Goal: Task Accomplishment & Management: Use online tool/utility

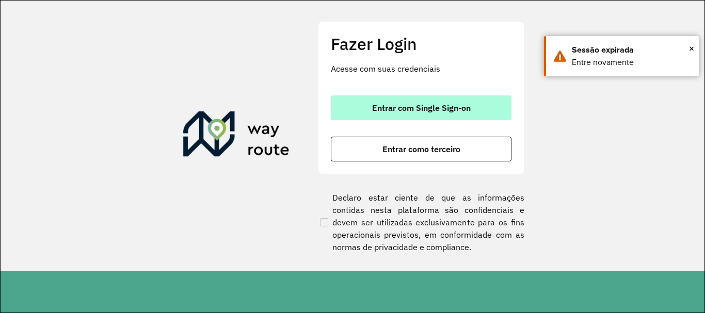
click at [405, 110] on span "Entrar com Single Sign-on" at bounding box center [421, 108] width 99 height 8
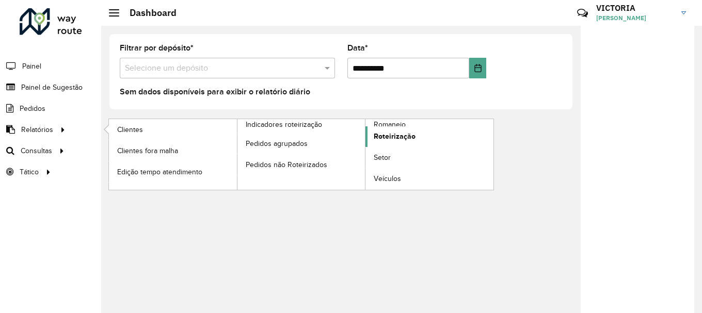
click at [439, 132] on link "Roteirização" at bounding box center [429, 136] width 128 height 21
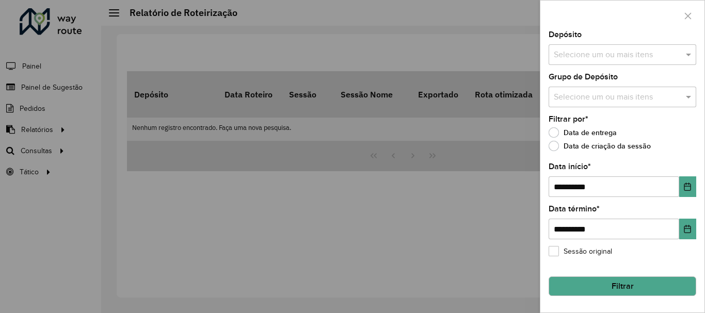
click at [78, 141] on div at bounding box center [352, 156] width 705 height 313
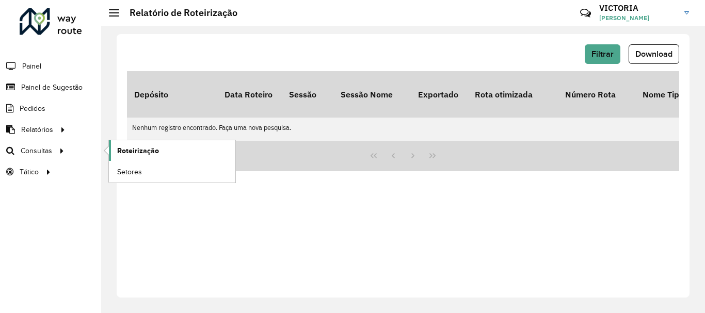
click at [118, 151] on span "Roteirização" at bounding box center [138, 150] width 42 height 11
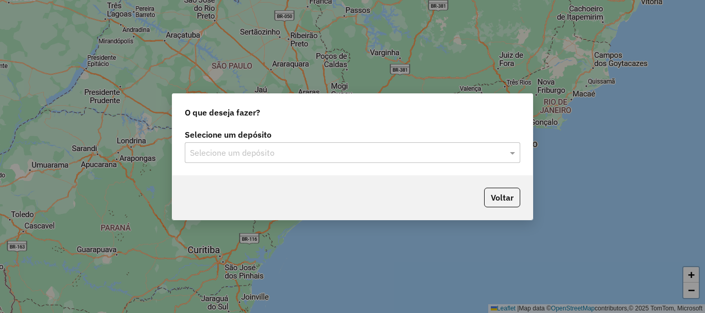
click at [324, 154] on input "text" at bounding box center [342, 153] width 304 height 12
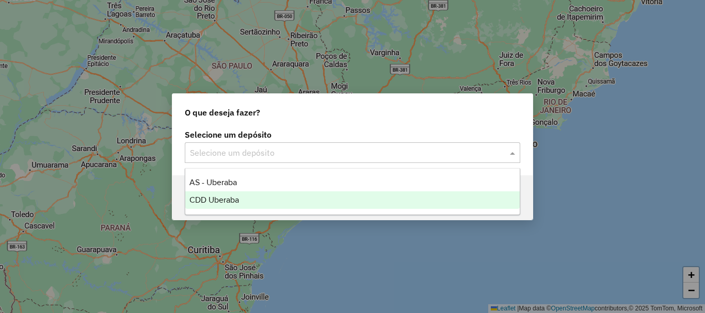
click at [313, 197] on div "CDD Uberaba" at bounding box center [352, 200] width 334 height 18
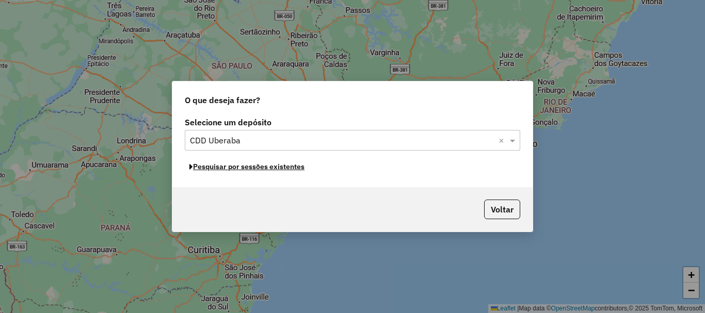
click at [295, 169] on button "Pesquisar por sessões existentes" at bounding box center [247, 167] width 124 height 16
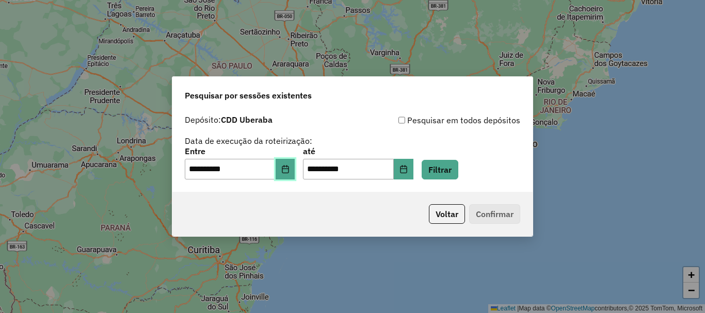
click at [291, 164] on button "Choose Date" at bounding box center [285, 169] width 20 height 21
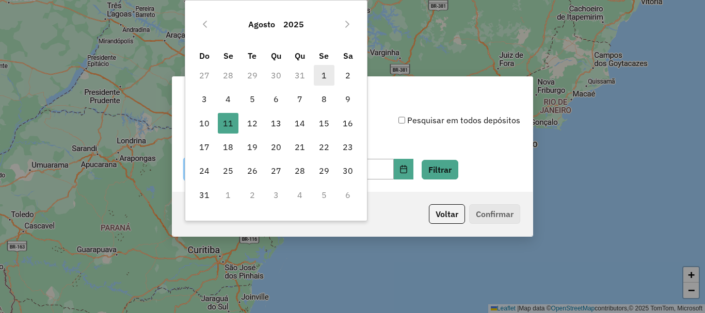
click at [319, 72] on span "1" at bounding box center [324, 75] width 21 height 21
type input "**********"
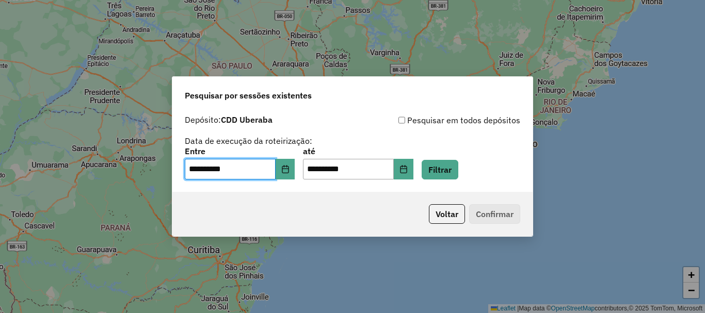
click at [319, 72] on div "**********" at bounding box center [352, 156] width 705 height 313
click at [407, 170] on icon "Choose Date" at bounding box center [403, 169] width 8 height 8
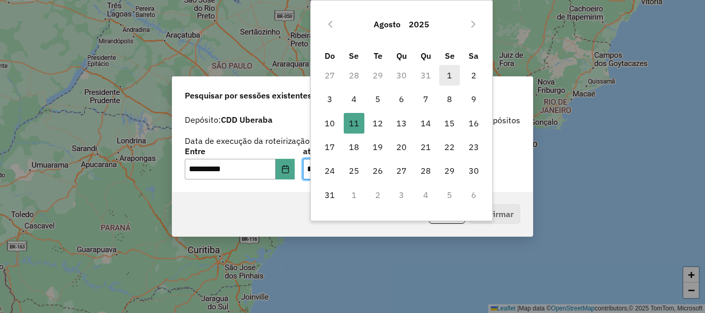
click at [451, 74] on span "1" at bounding box center [449, 75] width 21 height 21
type input "**********"
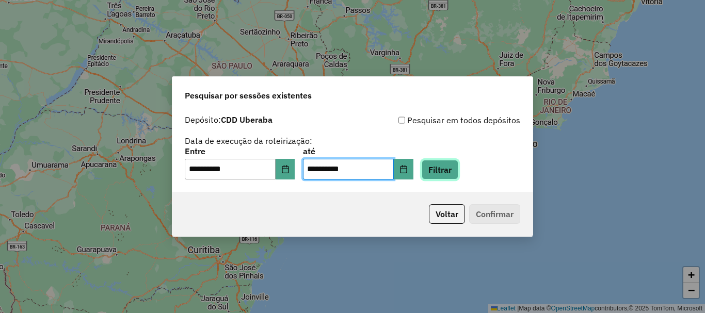
click at [458, 173] on button "Filtrar" at bounding box center [439, 170] width 37 height 20
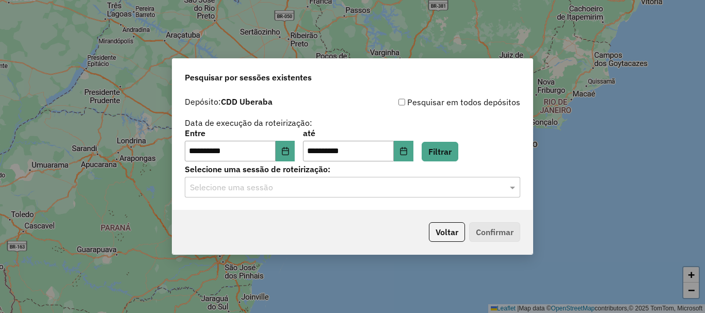
click at [335, 191] on input "text" at bounding box center [342, 188] width 304 height 12
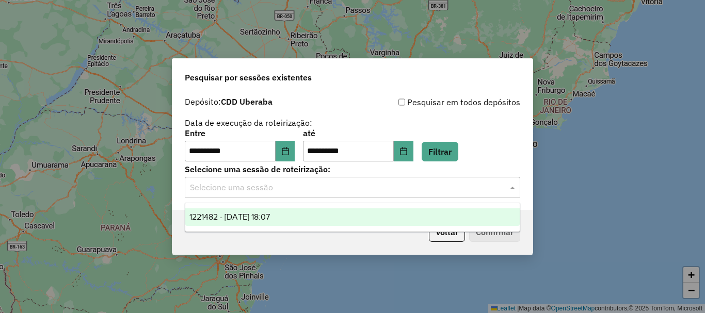
click at [335, 220] on div "1221482 - [DATE] 18:07" at bounding box center [352, 217] width 334 height 18
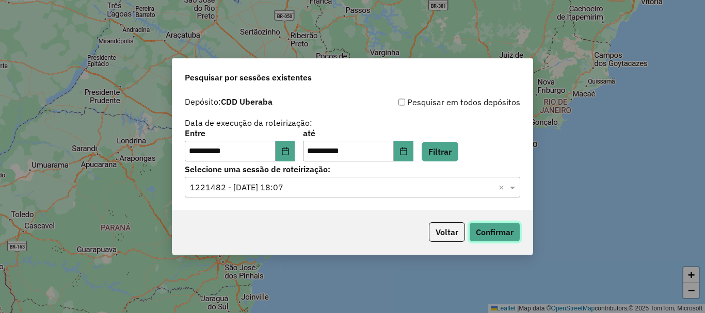
click at [505, 224] on button "Confirmar" at bounding box center [494, 232] width 51 height 20
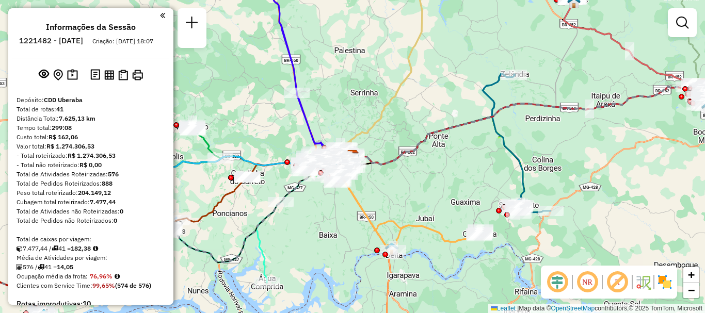
scroll to position [1372, 0]
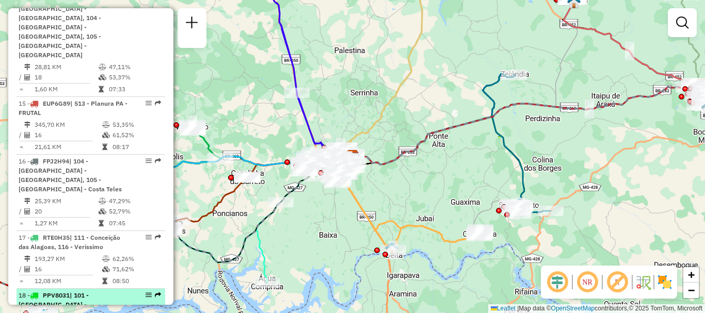
select select "**********"
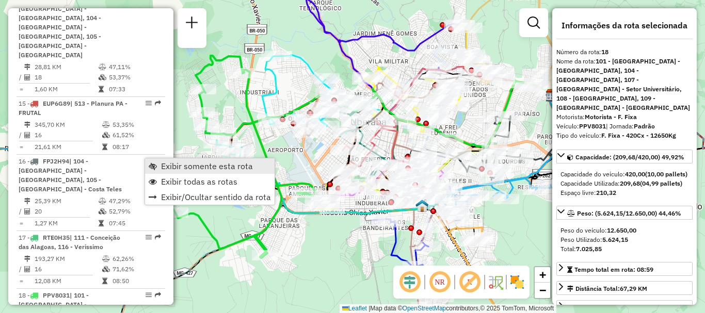
click at [173, 169] on span "Exibir somente esta rota" at bounding box center [207, 166] width 92 height 8
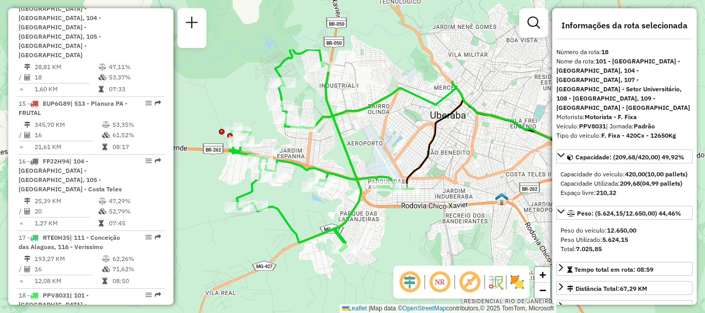
drag, startPoint x: 288, startPoint y: 175, endPoint x: 271, endPoint y: 256, distance: 82.8
click at [271, 256] on div "Janela de atendimento Grade de atendimento Capacidade Transportadoras Veículos …" at bounding box center [352, 156] width 705 height 313
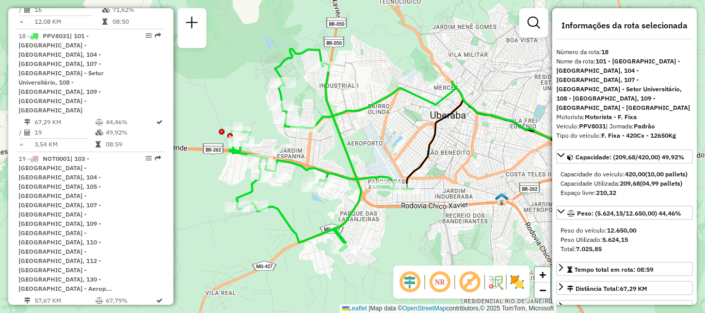
scroll to position [0, 0]
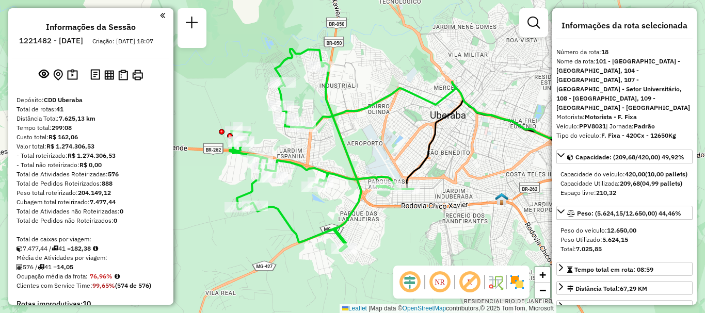
click at [160, 17] on em at bounding box center [162, 15] width 5 height 9
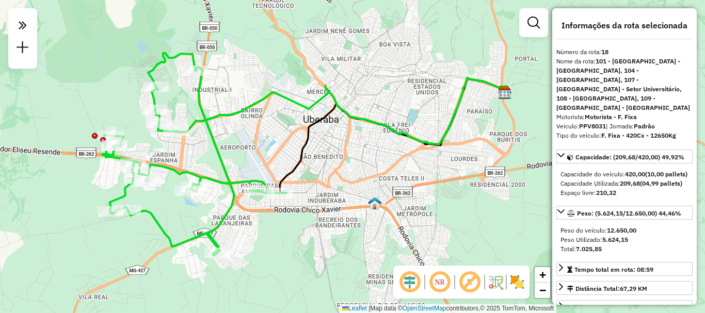
drag, startPoint x: 176, startPoint y: 117, endPoint x: 55, endPoint y: 121, distance: 120.8
click at [55, 121] on div "Janela de atendimento Grade de atendimento Capacidade Transportadoras Veículos …" at bounding box center [352, 156] width 705 height 313
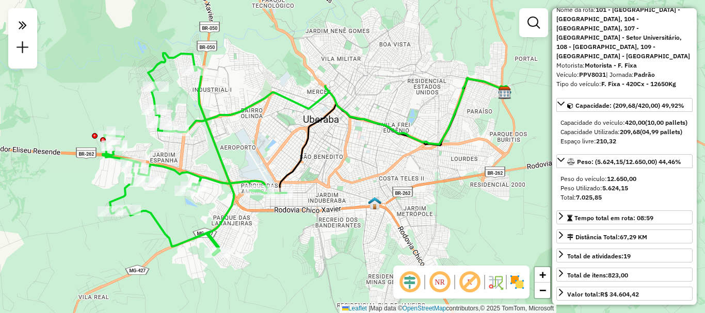
scroll to position [103, 0]
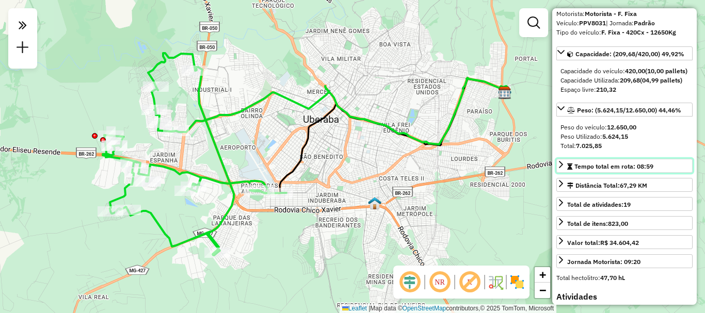
click at [638, 166] on span "Tempo total em rota: 08:59" at bounding box center [613, 166] width 79 height 8
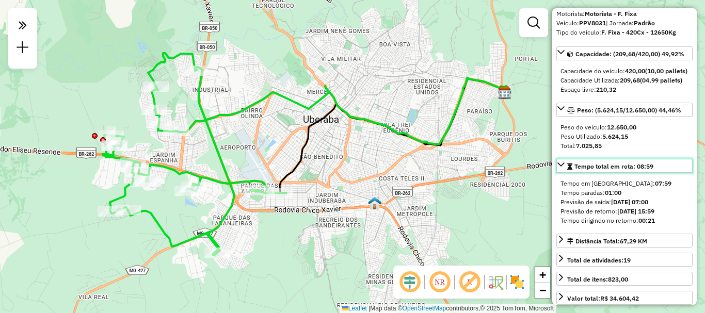
click at [638, 166] on span "Tempo total em rota: 08:59" at bounding box center [613, 166] width 79 height 8
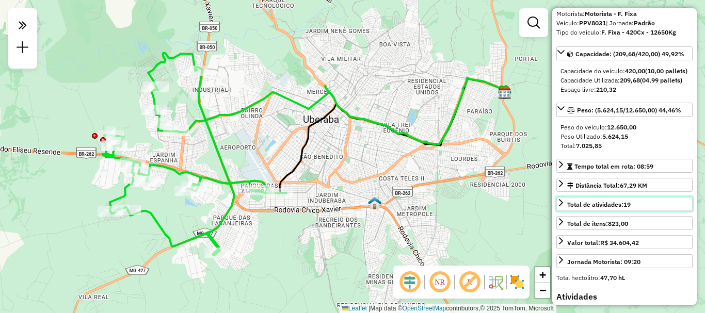
click at [618, 208] on span "Total de atividades: 19" at bounding box center [598, 205] width 63 height 8
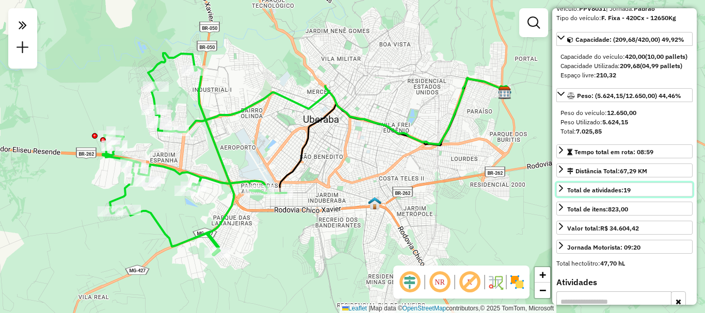
click at [624, 191] on span "Total de atividades: 19" at bounding box center [598, 190] width 63 height 8
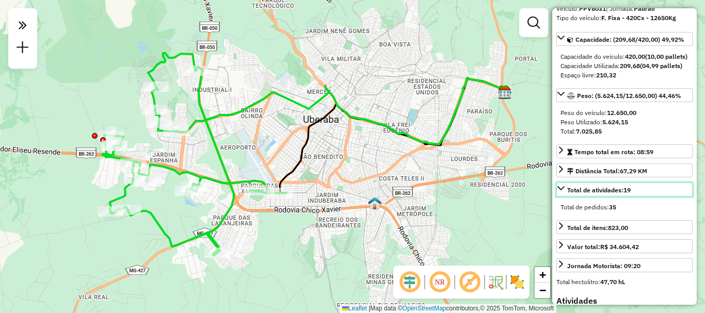
click at [624, 191] on span "Total de atividades: 19" at bounding box center [598, 190] width 63 height 8
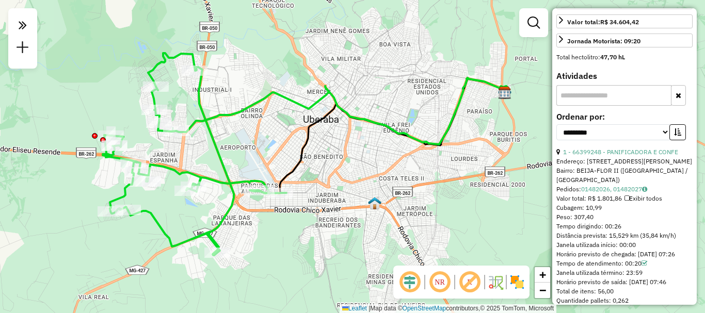
scroll to position [376, 0]
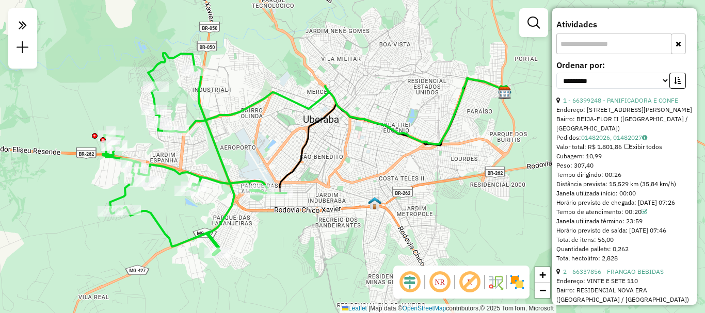
click at [615, 175] on div "Tempo dirigindo: 00:26" at bounding box center [624, 174] width 136 height 9
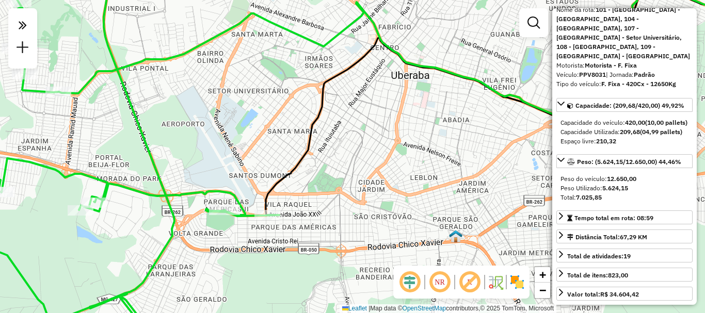
scroll to position [155, 0]
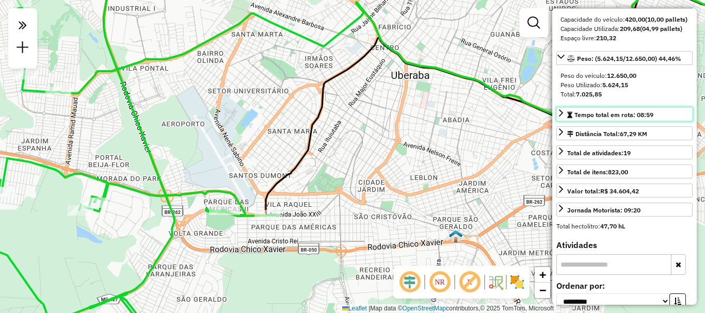
click at [641, 116] on span "Tempo total em rota: 08:59" at bounding box center [613, 115] width 79 height 8
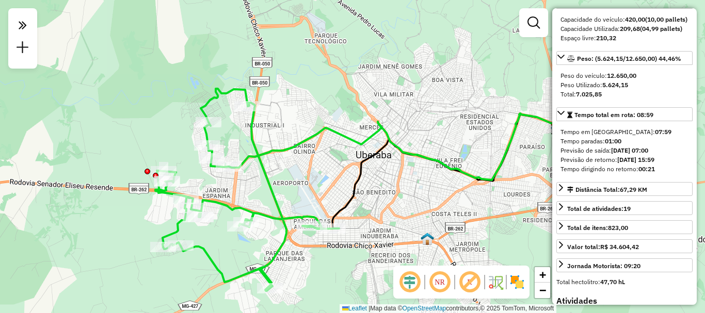
drag, startPoint x: 501, startPoint y: 170, endPoint x: 447, endPoint y: 198, distance: 61.1
click at [447, 198] on div "Janela de atendimento Grade de atendimento Capacidade Transportadoras Veículos …" at bounding box center [352, 156] width 705 height 313
